Goal: Task Accomplishment & Management: Use online tool/utility

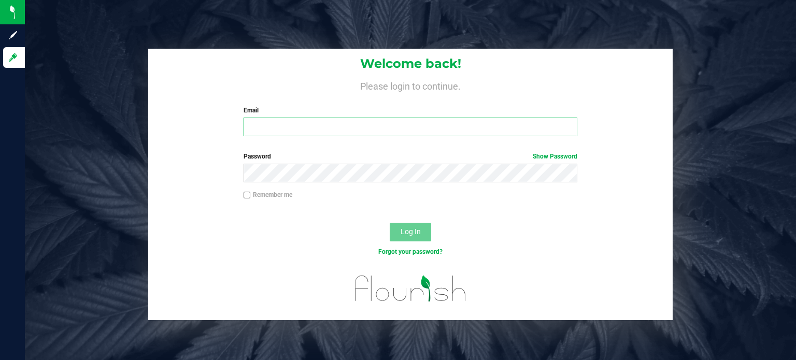
type input "[EMAIL_ADDRESS][DOMAIN_NAME]"
click at [421, 232] on button "Log In" at bounding box center [410, 232] width 41 height 19
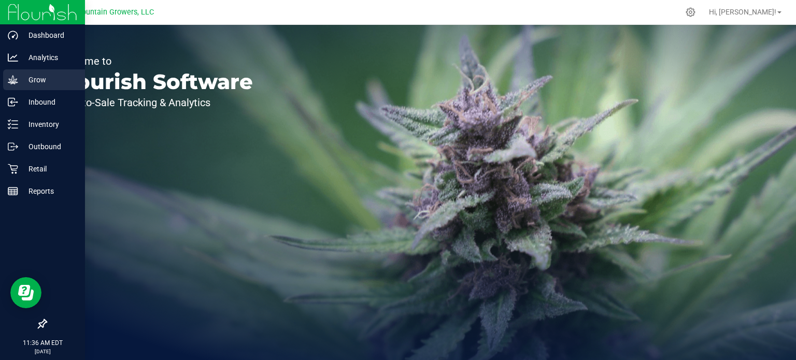
click at [12, 78] on icon at bounding box center [13, 80] width 10 height 10
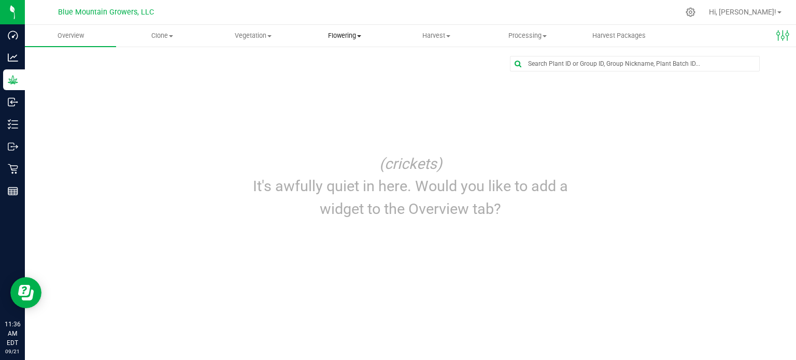
click at [341, 35] on span "Flowering" at bounding box center [345, 35] width 90 height 9
click at [336, 76] on span "Flowering groups" at bounding box center [342, 74] width 86 height 9
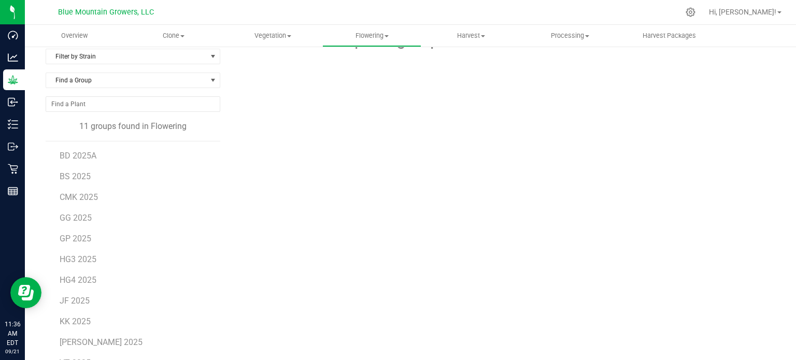
scroll to position [58, 0]
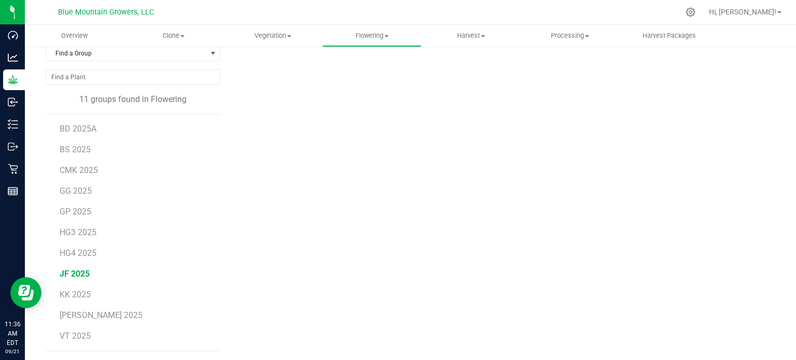
click at [76, 270] on span "JF 2025" at bounding box center [75, 274] width 30 height 10
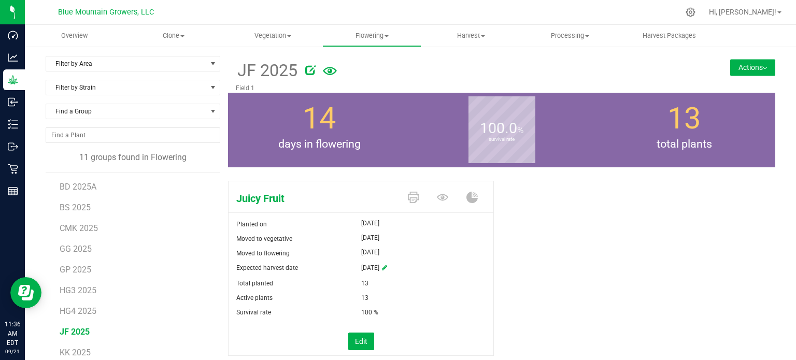
click at [743, 62] on button "Actions" at bounding box center [752, 67] width 45 height 17
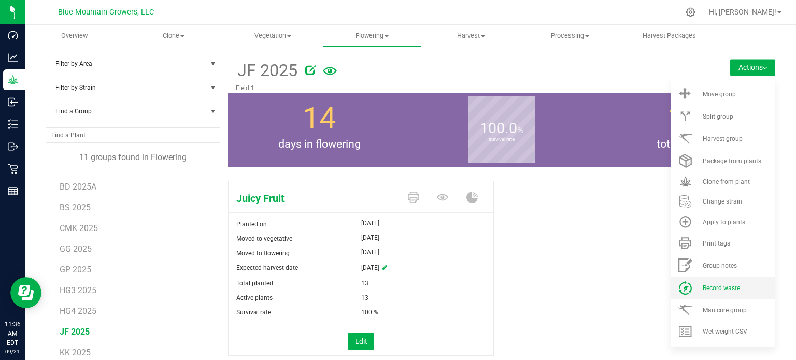
click at [715, 290] on span "Record waste" at bounding box center [721, 288] width 37 height 7
